Goal: Task Accomplishment & Management: Use online tool/utility

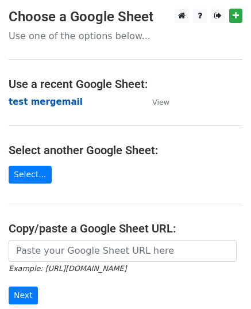
click at [53, 101] on strong "test mergemail" at bounding box center [46, 102] width 74 height 10
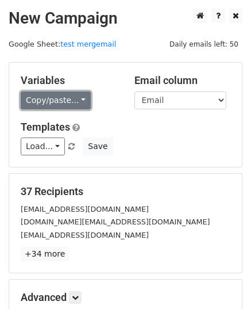
click at [65, 94] on link "Copy/paste..." at bounding box center [56, 100] width 70 height 18
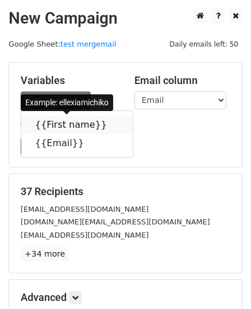
click at [50, 125] on link "{{First name}}" at bounding box center [77, 125] width 112 height 18
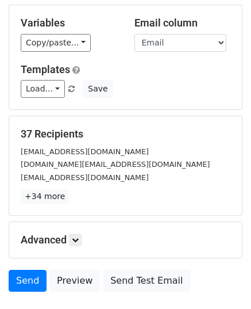
scroll to position [136, 0]
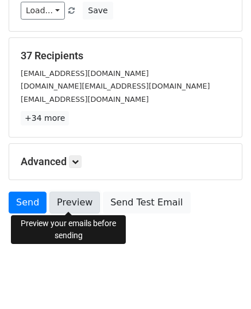
click at [70, 205] on link "Preview" at bounding box center [74, 203] width 51 height 22
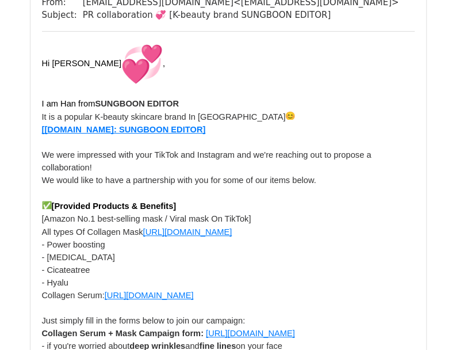
scroll to position [2703, 0]
